Goal: Task Accomplishment & Management: Use online tool/utility

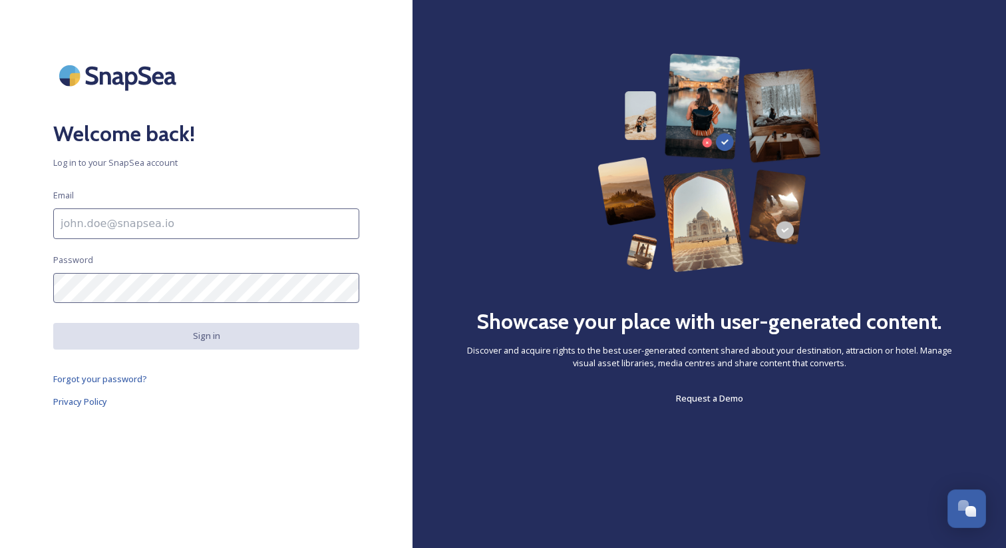
click at [180, 240] on div "Welcome back! Log in to your SnapSea account Email Password Sign in Forgot your…" at bounding box center [206, 273] width 413 height 441
type input "[EMAIL_ADDRESS][DOMAIN_NAME]"
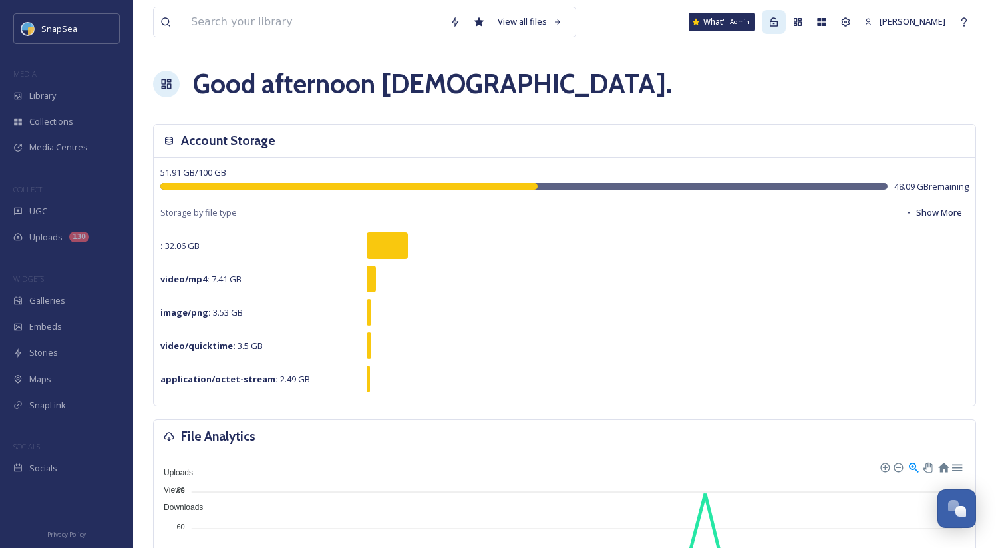
click at [775, 21] on icon at bounding box center [774, 21] width 8 height 9
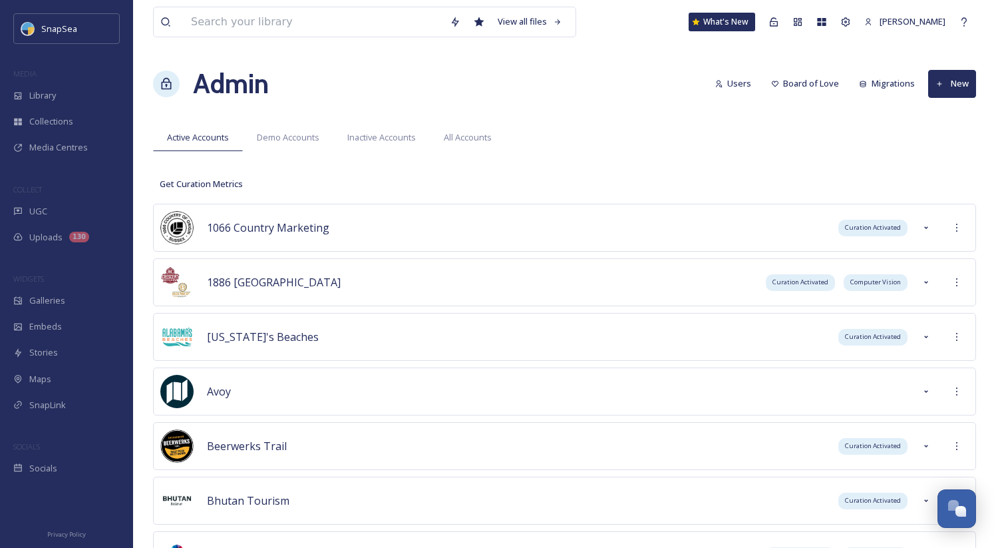
scroll to position [4702, 0]
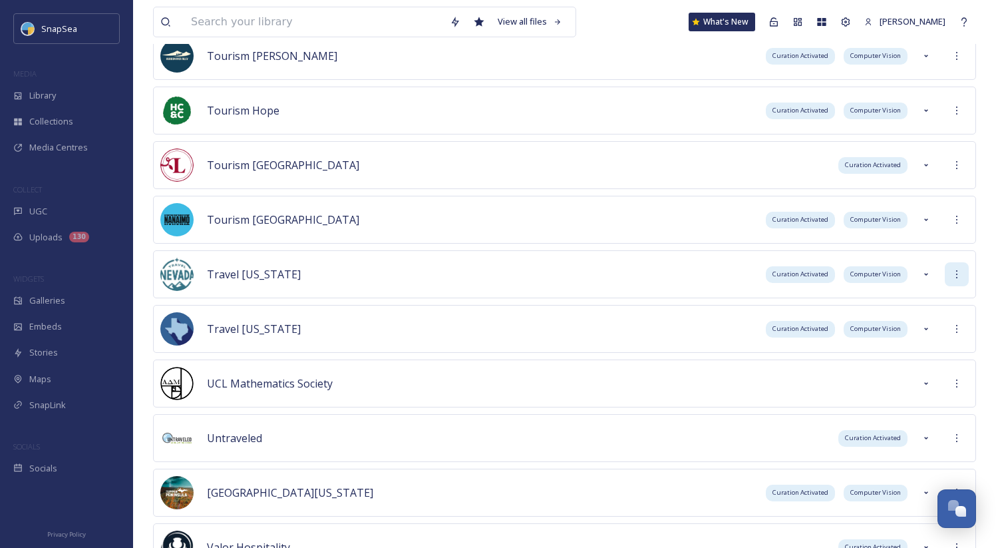
click at [955, 264] on div at bounding box center [957, 274] width 24 height 24
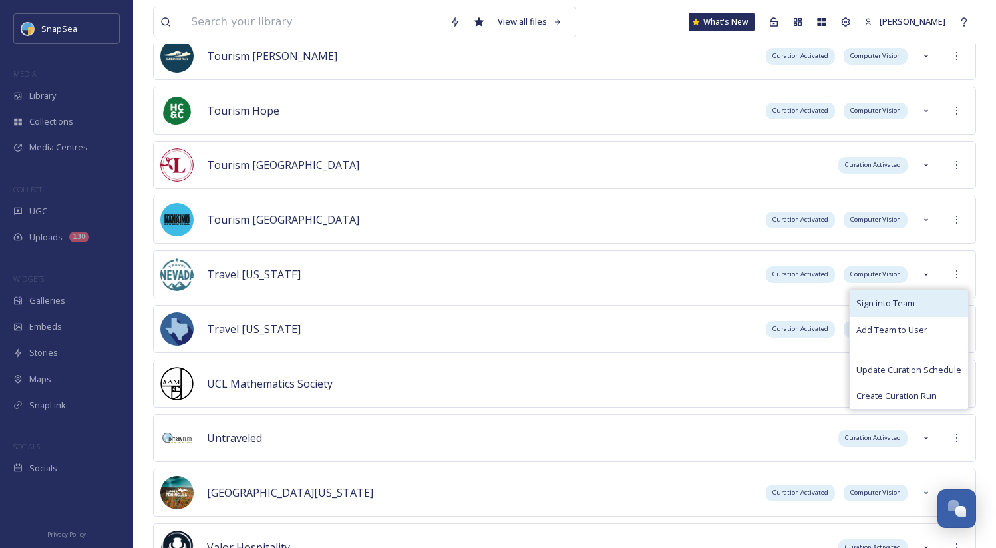
click at [930, 303] on div "Sign into Team" at bounding box center [909, 303] width 118 height 26
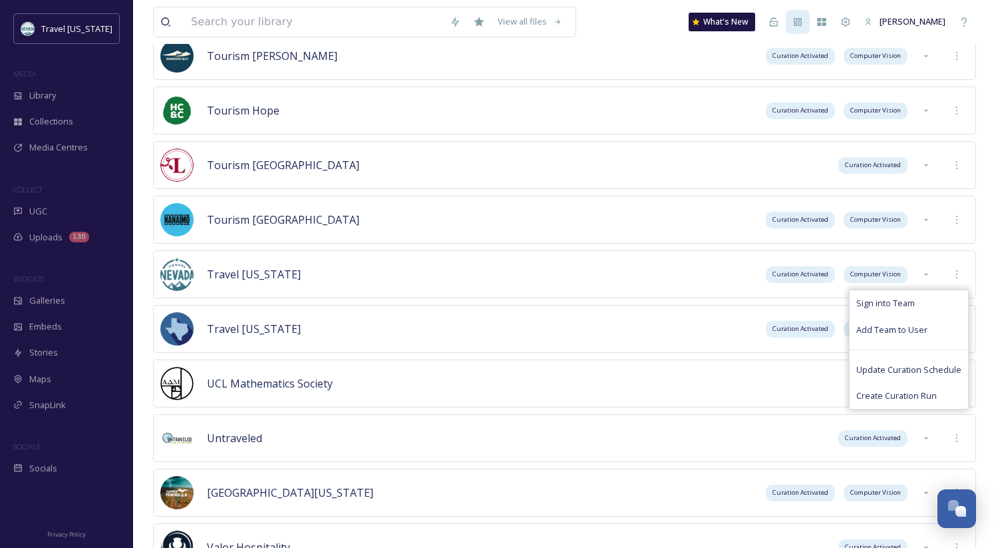
click at [802, 25] on icon at bounding box center [798, 22] width 8 height 8
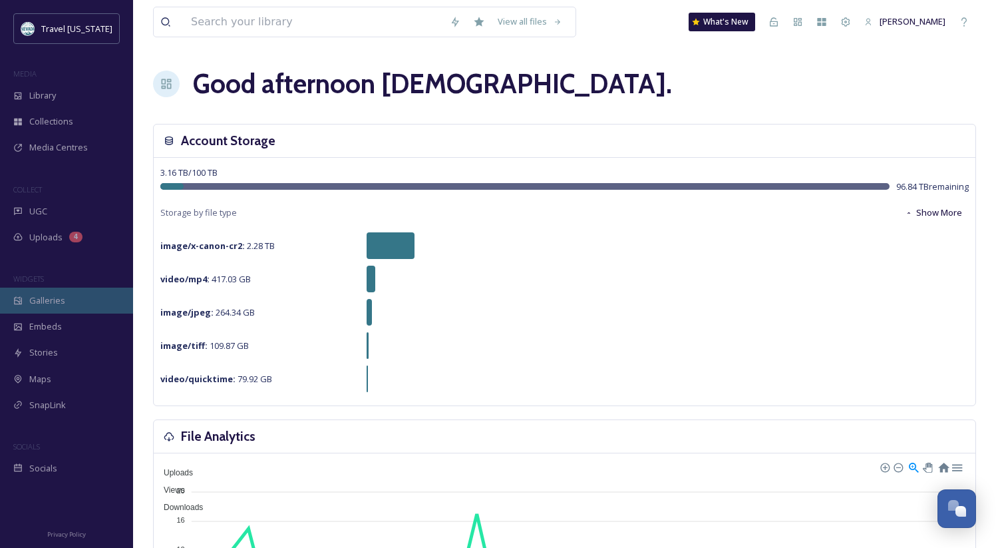
click at [55, 299] on span "Galleries" at bounding box center [47, 300] width 36 height 13
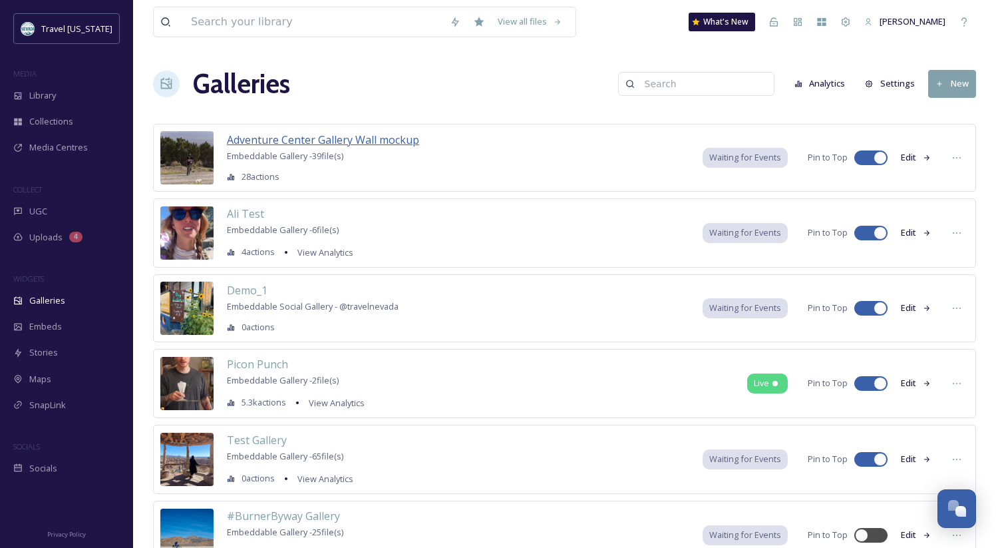
click at [351, 137] on span "Adventure Center Gallery Wall mockup" at bounding box center [323, 139] width 192 height 15
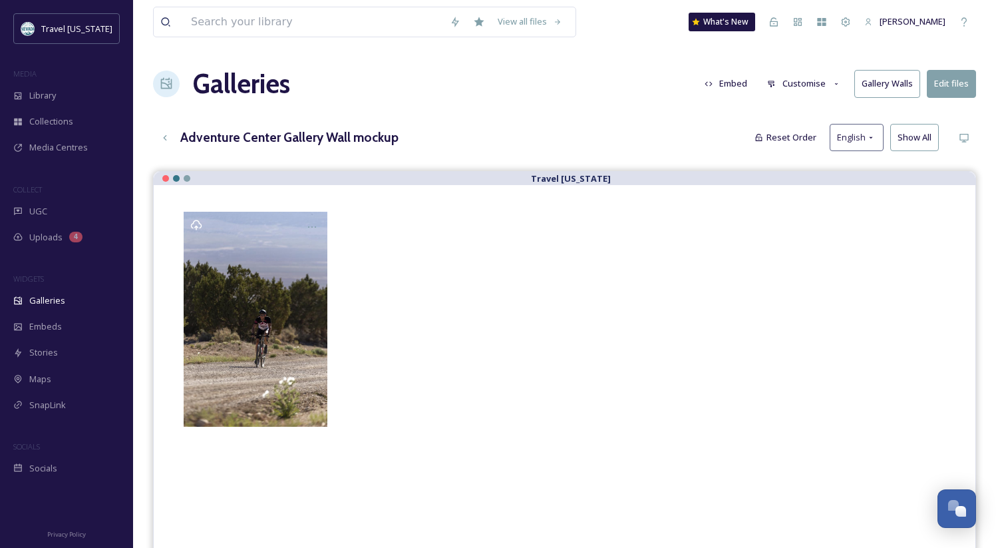
click at [900, 98] on div "Galleries Embed Customise Gallery Walls Edit files" at bounding box center [564, 84] width 823 height 40
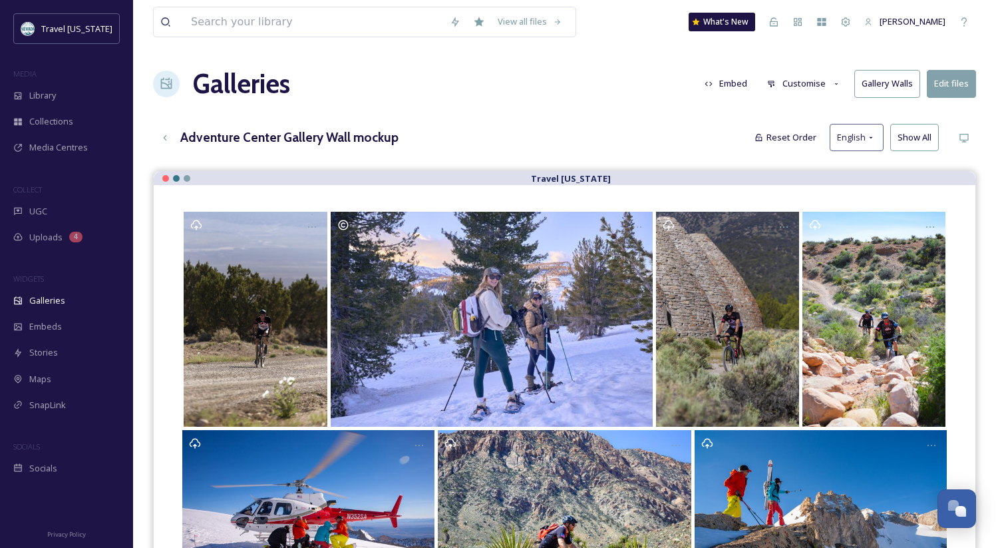
click at [895, 89] on button "Gallery Walls" at bounding box center [888, 83] width 66 height 27
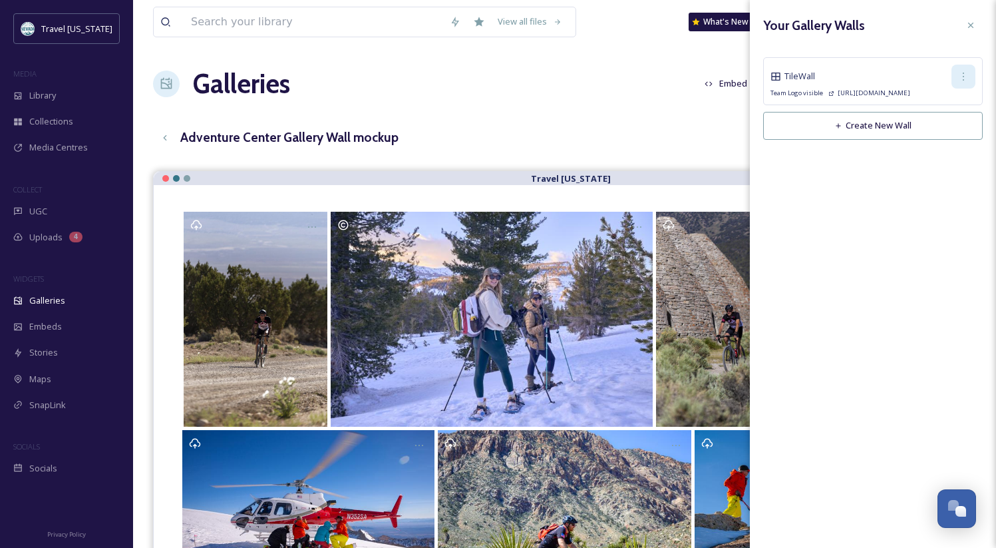
click at [956, 80] on div at bounding box center [964, 77] width 24 height 24
click at [936, 137] on span "Copy Link" at bounding box center [942, 131] width 38 height 13
click at [917, 21] on div "Your Gallery Walls" at bounding box center [873, 25] width 220 height 24
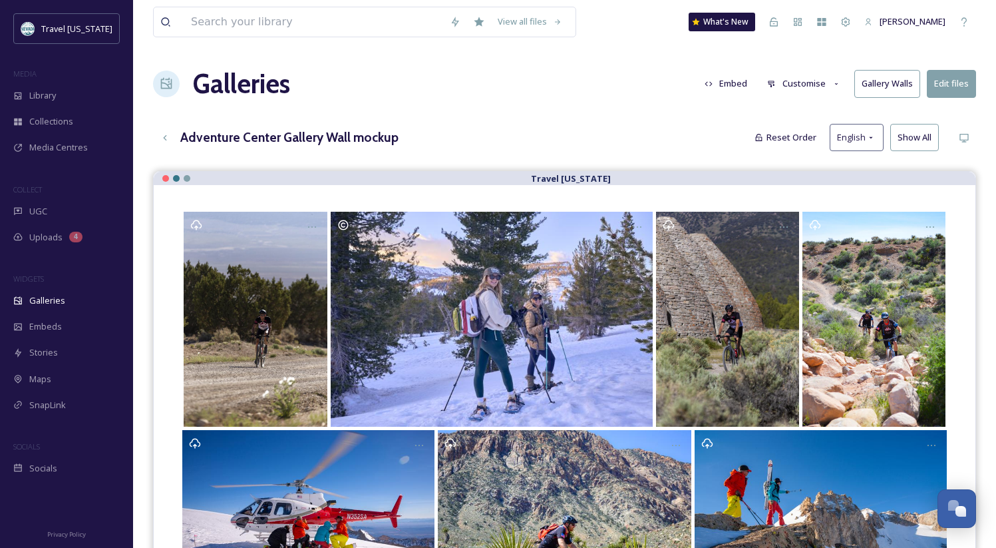
click at [507, 87] on div "Galleries Embed Customise Gallery Walls Edit files" at bounding box center [564, 84] width 823 height 40
